Goal: Information Seeking & Learning: Learn about a topic

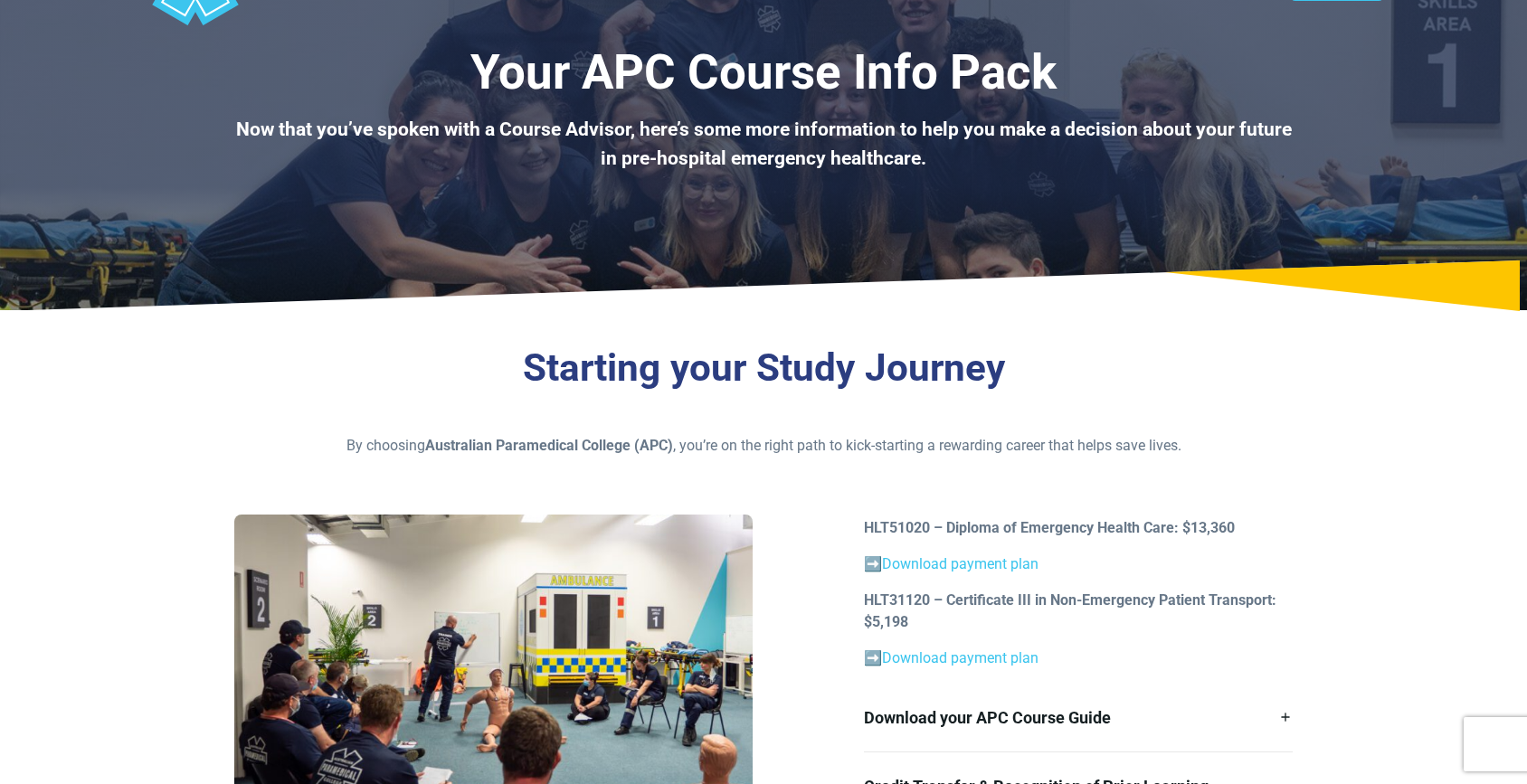
scroll to position [179, 0]
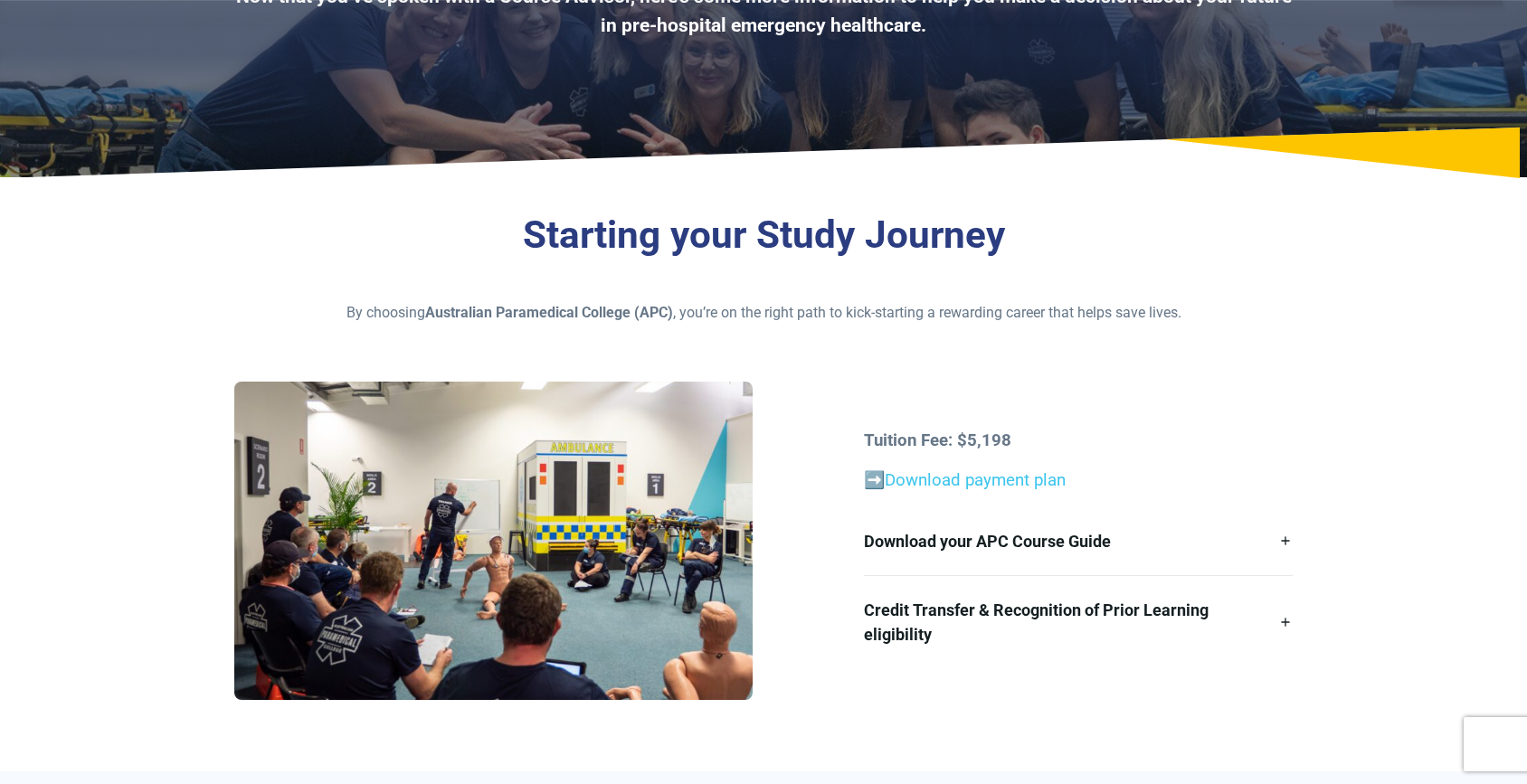
scroll to position [255, 0]
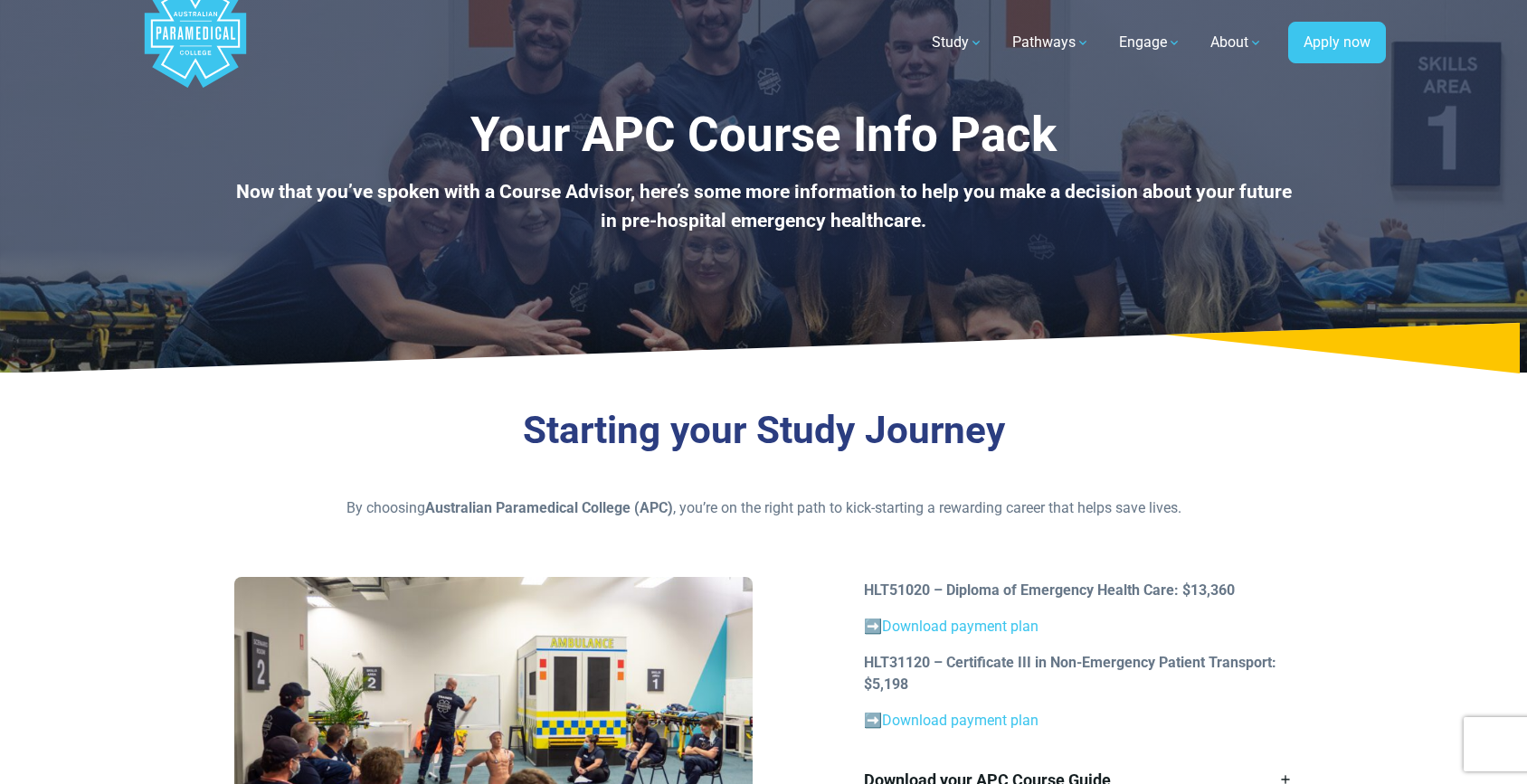
scroll to position [149, 0]
